Goal: Information Seeking & Learning: Learn about a topic

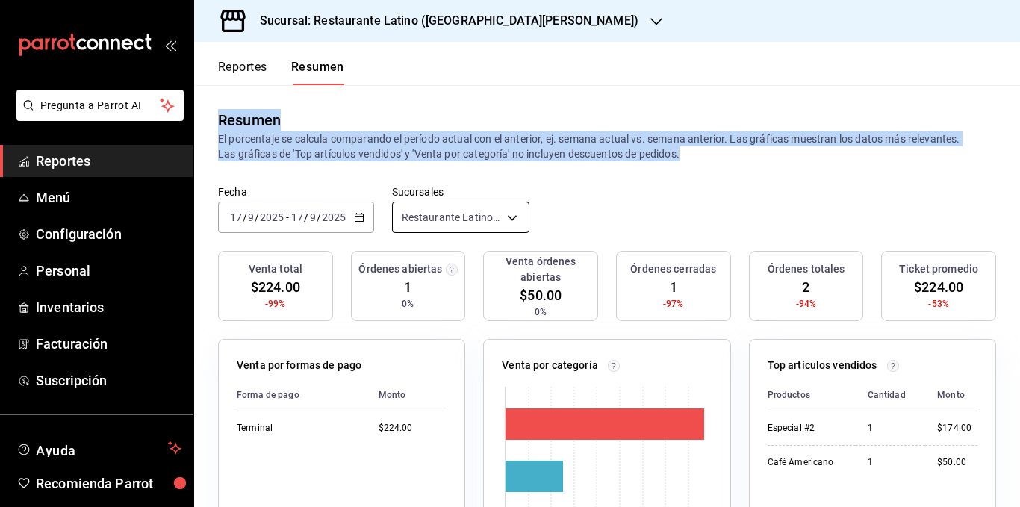
click at [456, 216] on body "Pregunta a Parrot AI Reportes Menú Configuración Personal Inventarios Facturaci…" at bounding box center [510, 253] width 1020 height 507
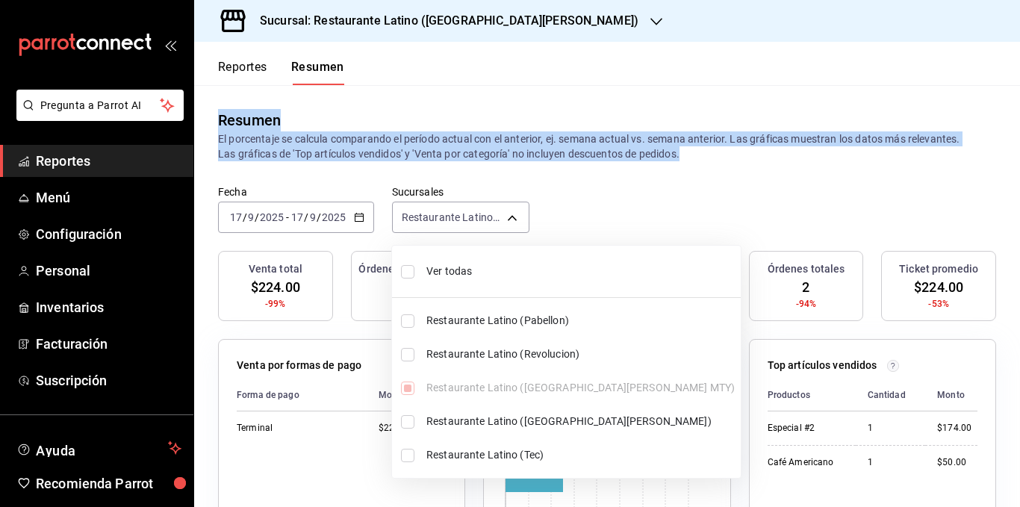
click at [471, 270] on span "Ver todas" at bounding box center [580, 272] width 308 height 16
type input "[object Object],[object Object],[object Object],[object Object],[object Object]"
checkbox input "true"
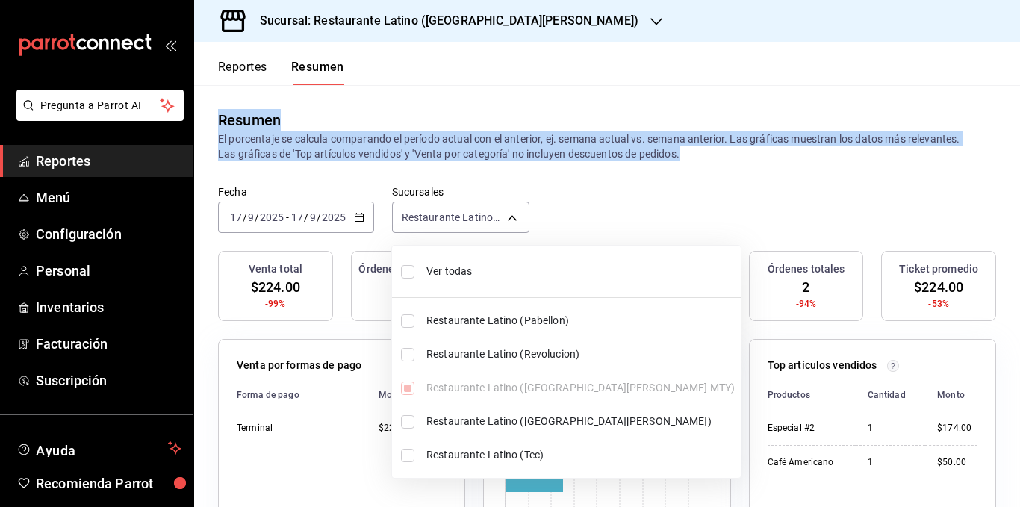
checkbox input "true"
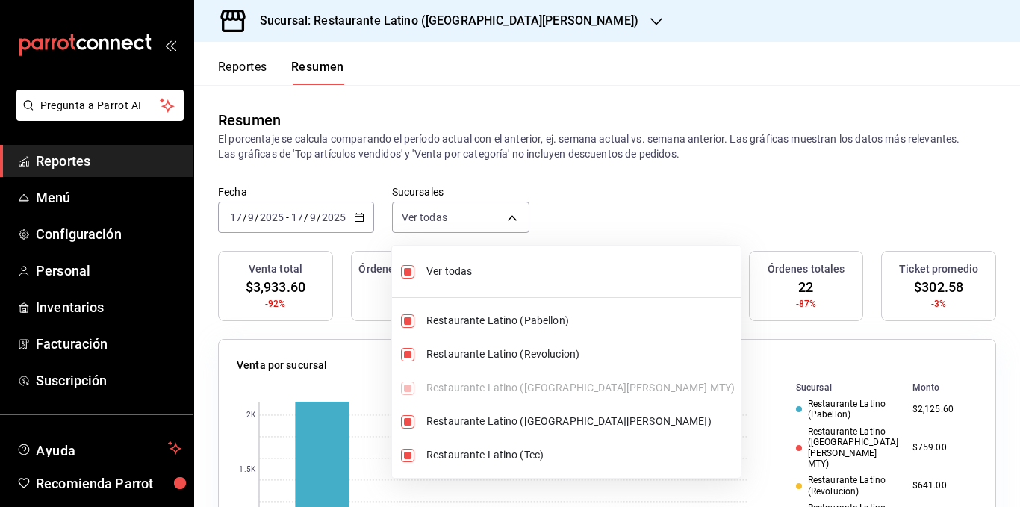
click at [487, 167] on div at bounding box center [510, 253] width 1020 height 507
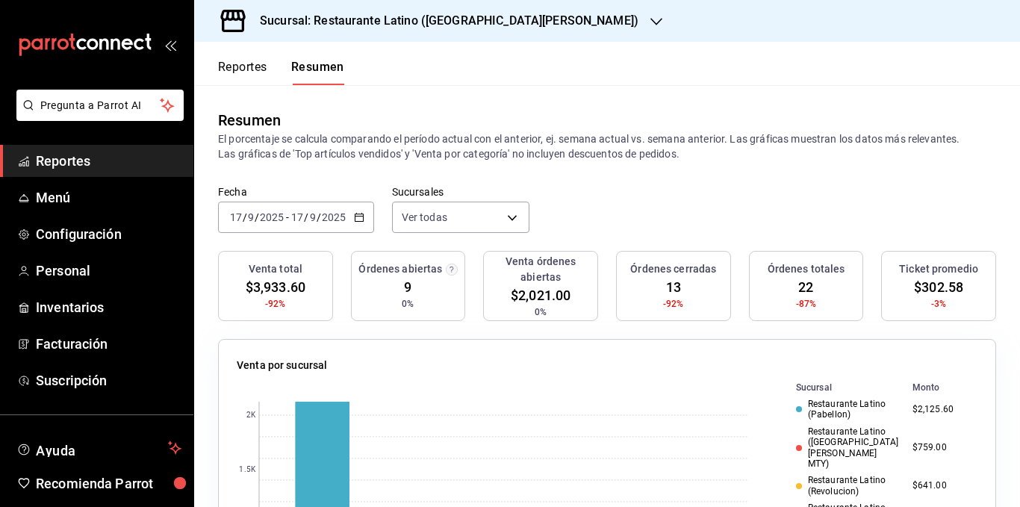
click at [489, 156] on p "El porcentaje se calcula comparando el período actual con el anterior, ej. sema…" at bounding box center [607, 146] width 778 height 30
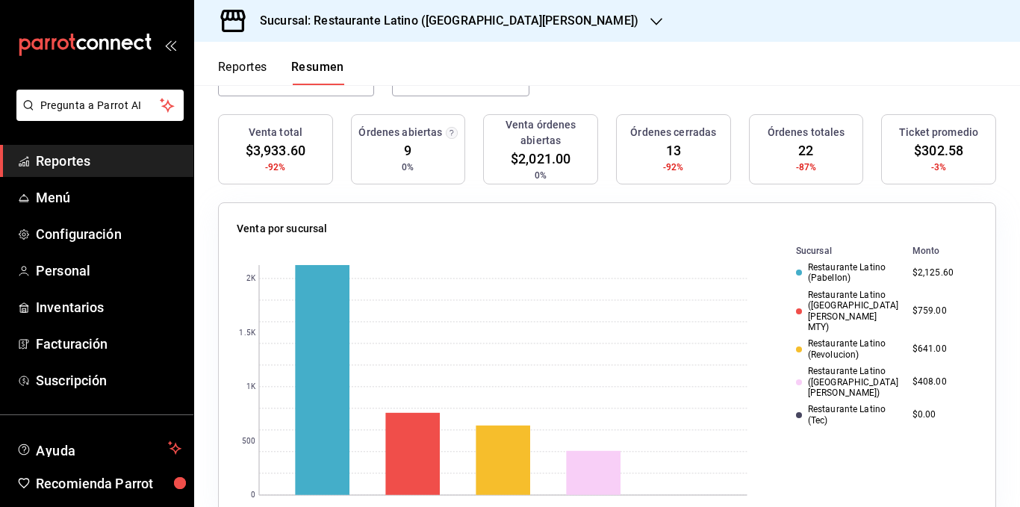
scroll to position [149, 0]
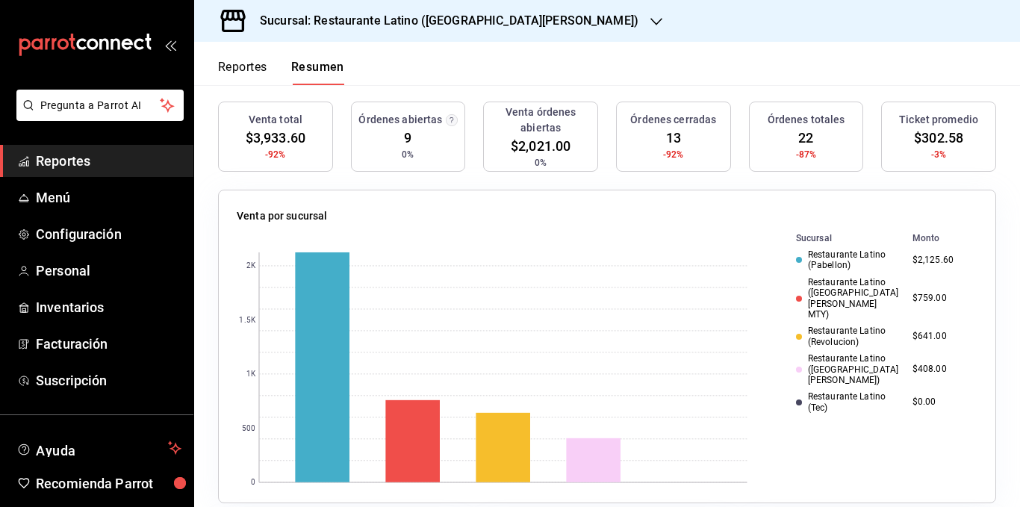
click at [819, 259] on div "Restaurante Latino (Pabellon)" at bounding box center [848, 260] width 105 height 22
click at [825, 294] on div "Restaurante Latino ([GEOGRAPHIC_DATA][PERSON_NAME] MTY)" at bounding box center [848, 298] width 105 height 43
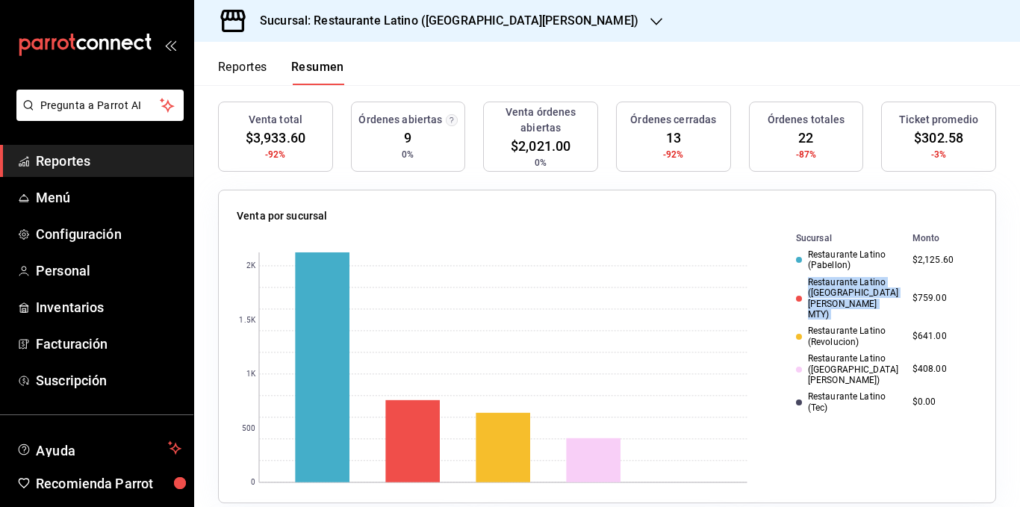
click at [825, 294] on div "Restaurante Latino ([GEOGRAPHIC_DATA][PERSON_NAME] MTY)" at bounding box center [848, 298] width 105 height 43
click at [827, 326] on div "Restaurante Latino (Revolucion)" at bounding box center [848, 337] width 105 height 22
click at [826, 353] on div "Restaurante Latino ([GEOGRAPHIC_DATA][PERSON_NAME])" at bounding box center [848, 369] width 105 height 32
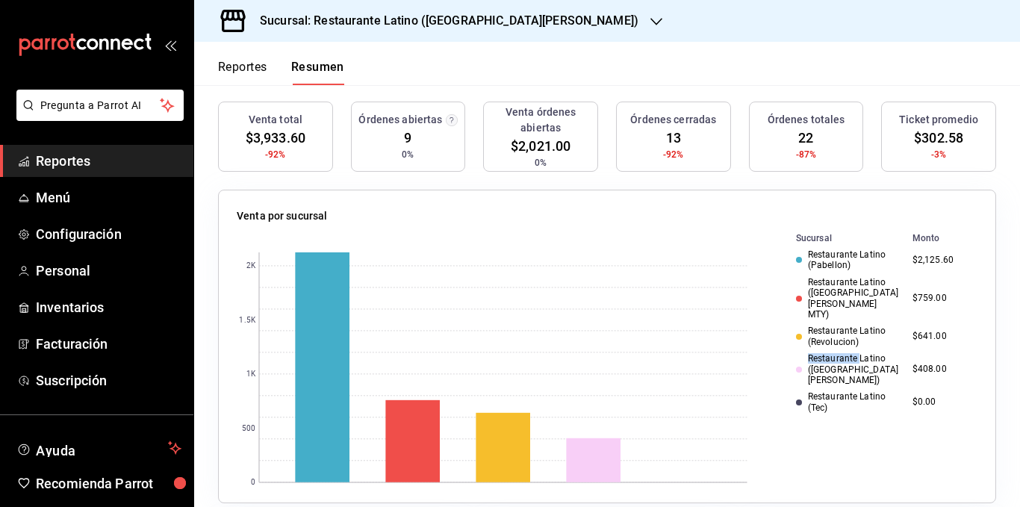
click at [826, 353] on div "Restaurante Latino ([GEOGRAPHIC_DATA][PERSON_NAME])" at bounding box center [848, 369] width 105 height 32
click at [827, 391] on div "Restaurante Latino (Tec)" at bounding box center [848, 402] width 105 height 22
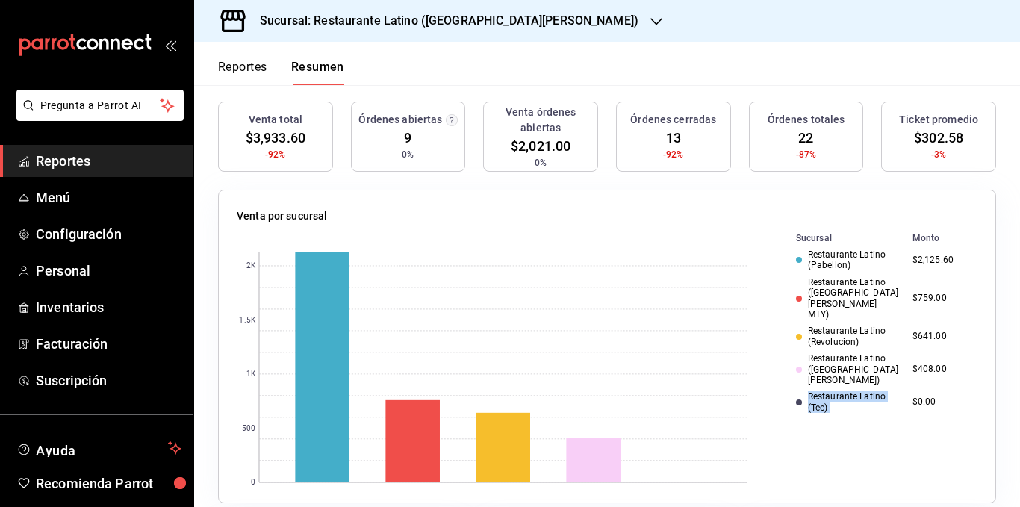
click at [827, 391] on div "Restaurante Latino (Tec)" at bounding box center [848, 402] width 105 height 22
drag, startPoint x: 818, startPoint y: 311, endPoint x: 796, endPoint y: 302, distance: 23.2
click at [817, 326] on div "Restaurante Latino (Revolucion)" at bounding box center [848, 337] width 105 height 22
